Goal: Information Seeking & Learning: Check status

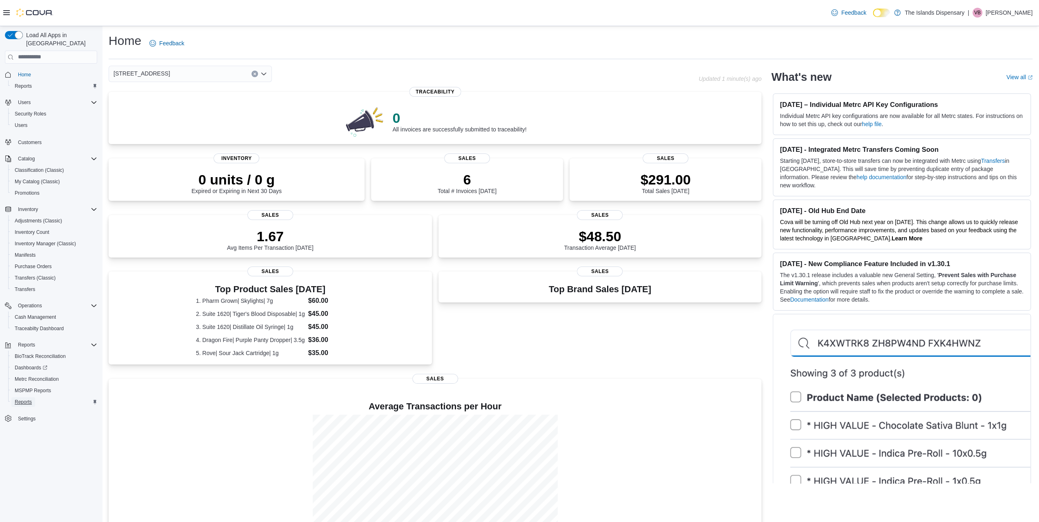
click at [27, 399] on span "Reports" at bounding box center [23, 402] width 17 height 7
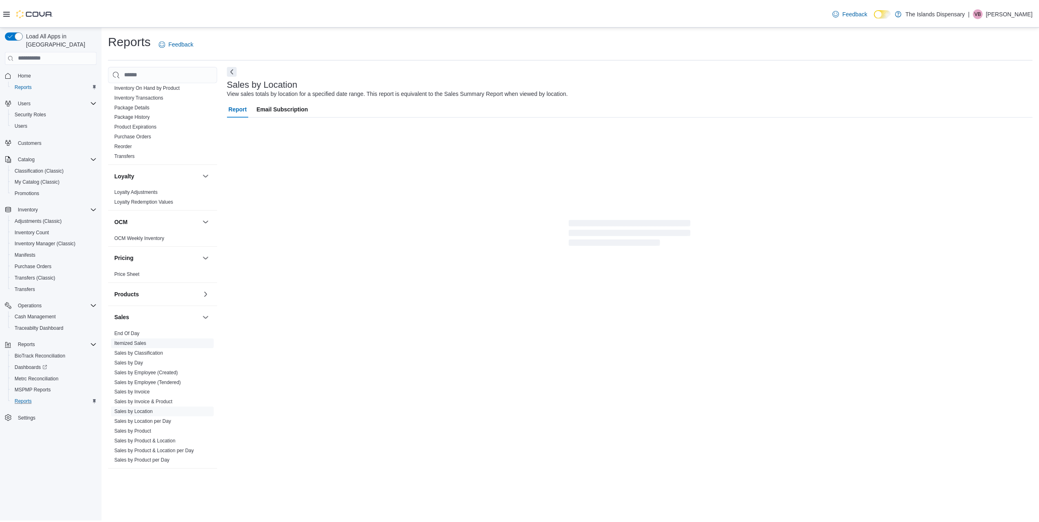
scroll to position [371, 0]
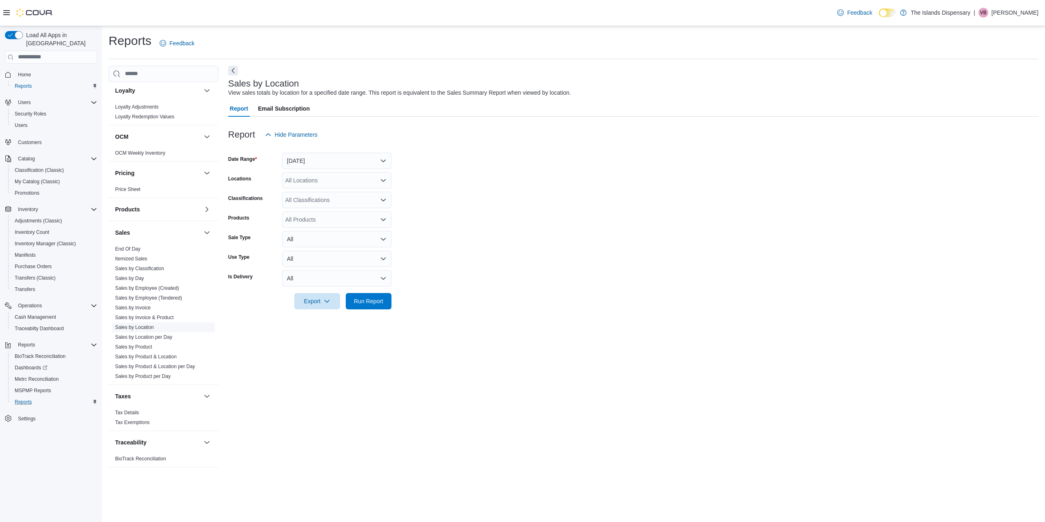
click at [151, 330] on span "Sales by Location" at bounding box center [163, 328] width 103 height 10
click at [151, 326] on link "Sales by Location" at bounding box center [134, 328] width 39 height 6
click at [345, 157] on button "[DATE]" at bounding box center [336, 161] width 109 height 16
click at [312, 189] on span "[DATE]" at bounding box center [341, 194] width 93 height 10
click at [370, 302] on span "Run Report" at bounding box center [368, 301] width 29 height 8
